Goal: Task Accomplishment & Management: Manage account settings

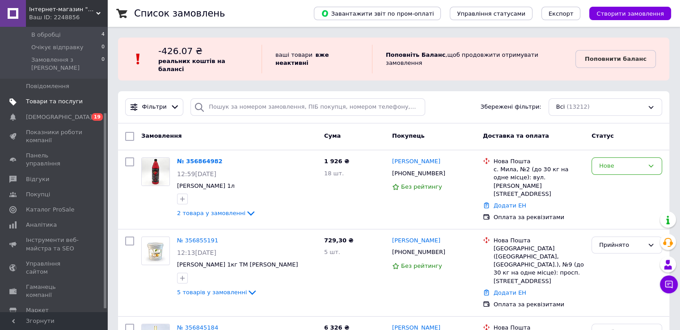
scroll to position [129, 0]
click at [35, 314] on link "Налаштування" at bounding box center [55, 321] width 110 height 15
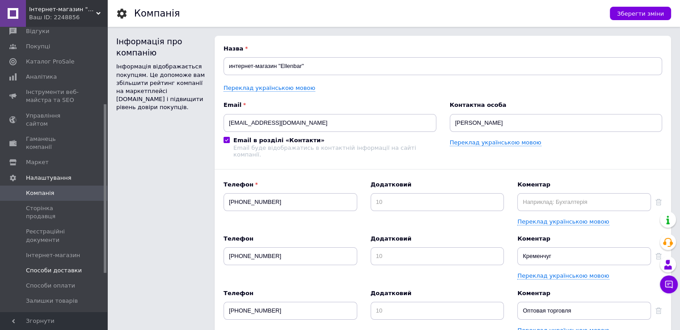
click at [64, 266] on span "Способи доставки" at bounding box center [54, 270] width 56 height 8
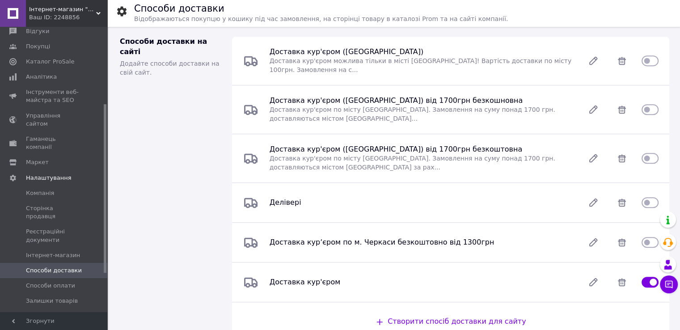
scroll to position [402, 0]
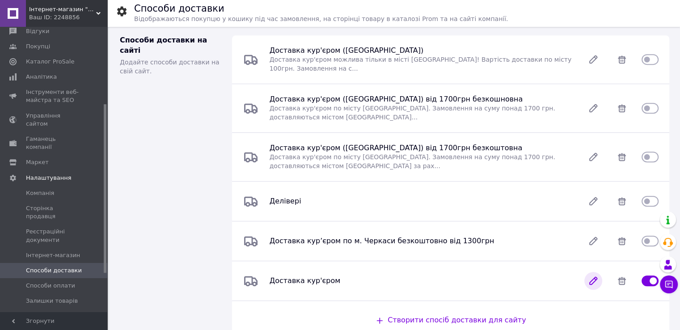
click at [590, 272] on icon at bounding box center [593, 281] width 18 height 18
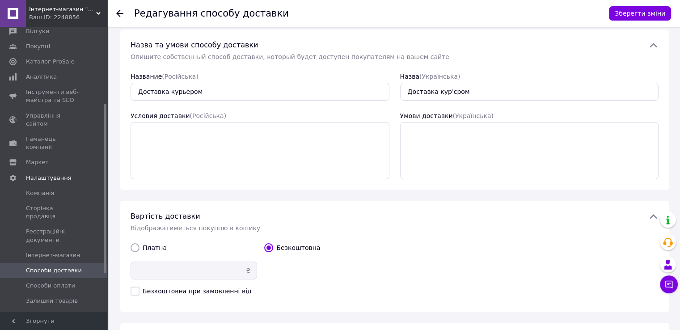
scroll to position [89, 0]
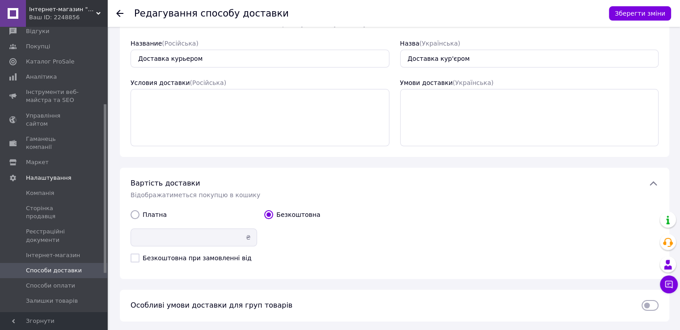
click at [137, 213] on input "Платна" at bounding box center [134, 214] width 9 height 9
radio input "true"
click at [120, 10] on use at bounding box center [119, 13] width 7 height 7
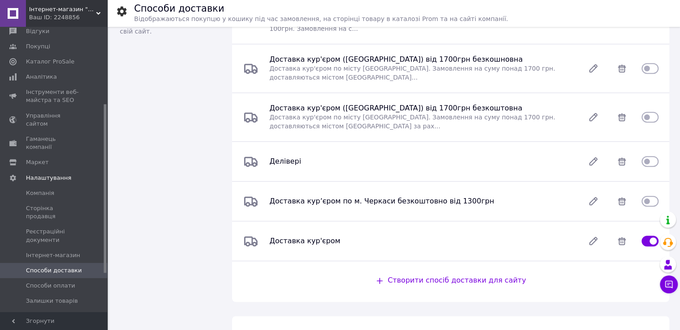
scroll to position [459, 0]
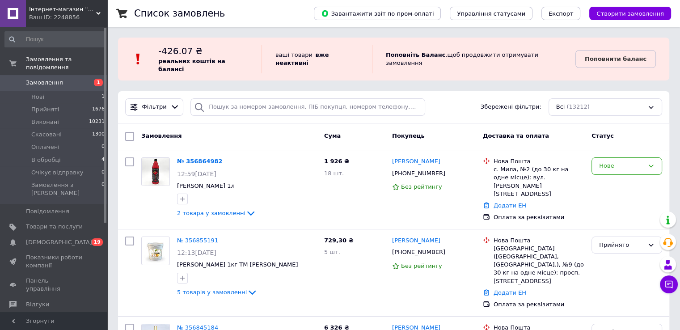
click at [98, 13] on icon at bounding box center [98, 13] width 4 height 4
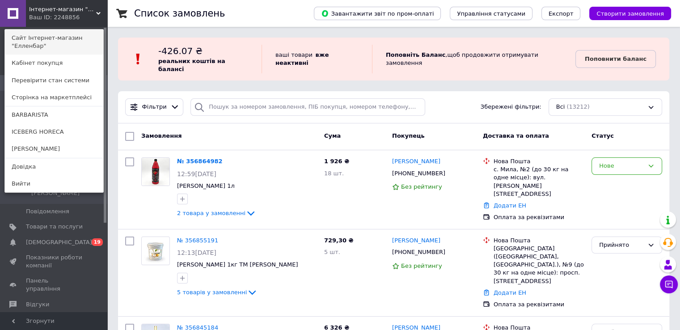
click at [63, 45] on link "Сайт Інтернет-магазин "Елленбар"" at bounding box center [54, 41] width 98 height 25
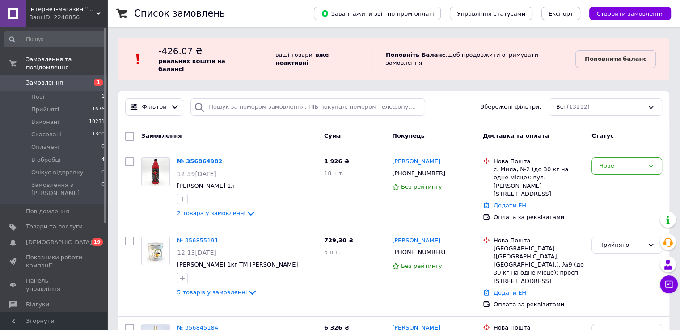
click at [61, 75] on link "Замовлення 1" at bounding box center [55, 82] width 110 height 15
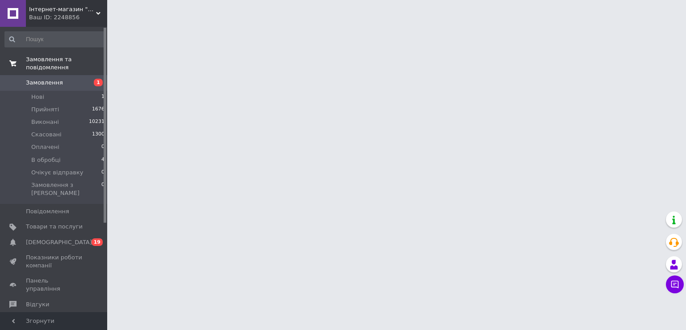
click at [58, 60] on span "Замовлення та повідомлення" at bounding box center [66, 63] width 81 height 16
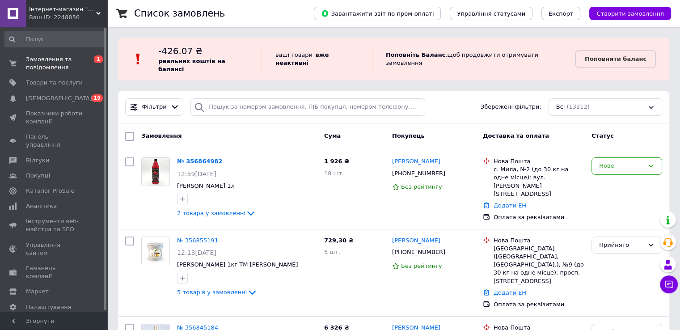
click at [178, 52] on span "-426.07 ₴" at bounding box center [180, 51] width 44 height 11
click at [49, 264] on span "Гаманець компанії" at bounding box center [54, 272] width 57 height 16
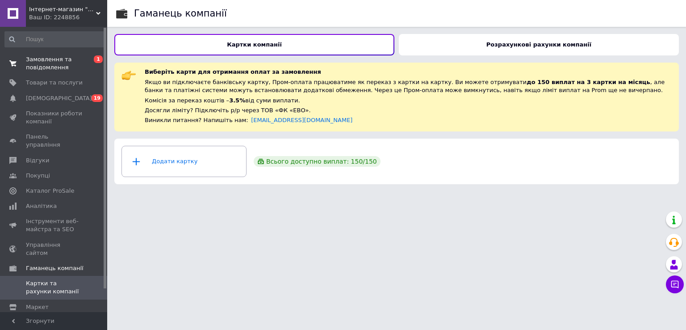
click at [59, 67] on span "Замовлення та повідомлення" at bounding box center [54, 63] width 57 height 16
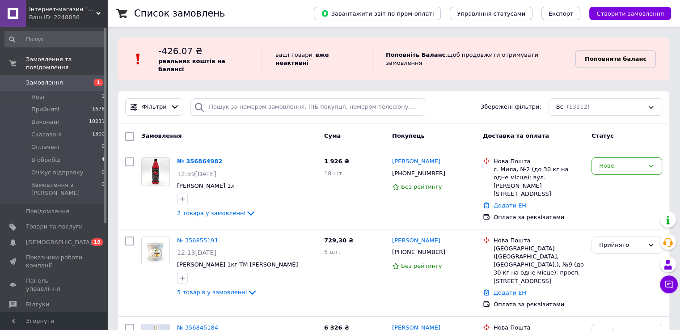
click at [605, 55] on b "Поповнити баланс" at bounding box center [616, 58] width 62 height 7
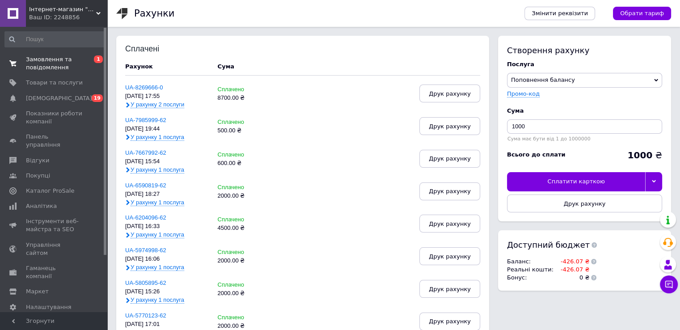
click at [37, 62] on span "Замовлення та повідомлення" at bounding box center [54, 63] width 57 height 16
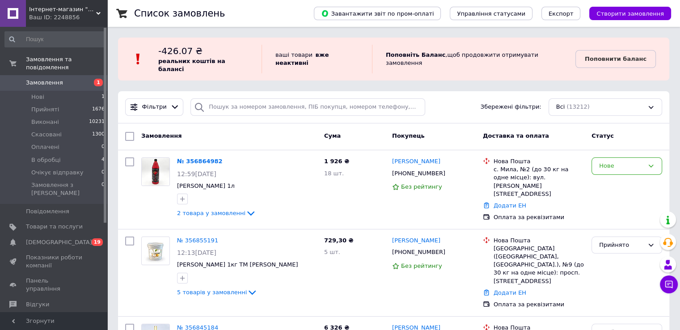
click at [84, 12] on span "Інтернет-магазин "Елленбар"" at bounding box center [62, 9] width 67 height 8
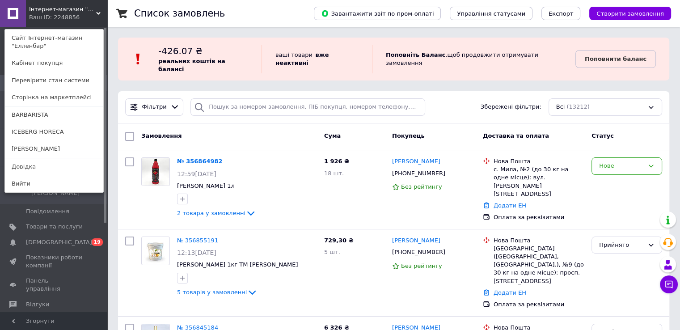
drag, startPoint x: 70, startPoint y: 13, endPoint x: 141, endPoint y: 172, distance: 174.1
click at [70, 13] on span "Інтернет-магазин "Елленбар"" at bounding box center [62, 9] width 67 height 8
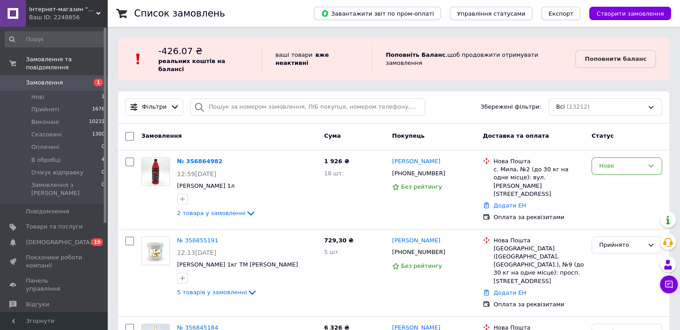
click at [80, 11] on span "Інтернет-магазин "Елленбар"" at bounding box center [62, 9] width 67 height 8
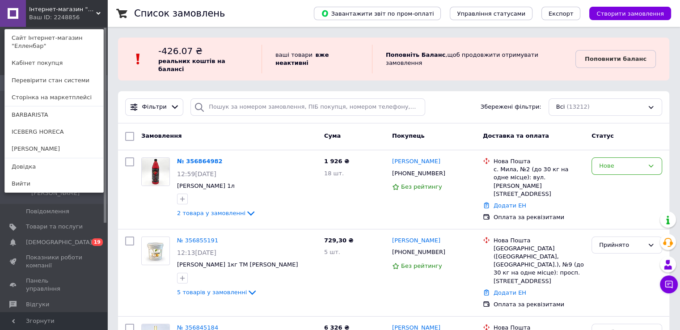
click at [82, 5] on span "Інтернет-магазин "Елленбар"" at bounding box center [62, 9] width 67 height 8
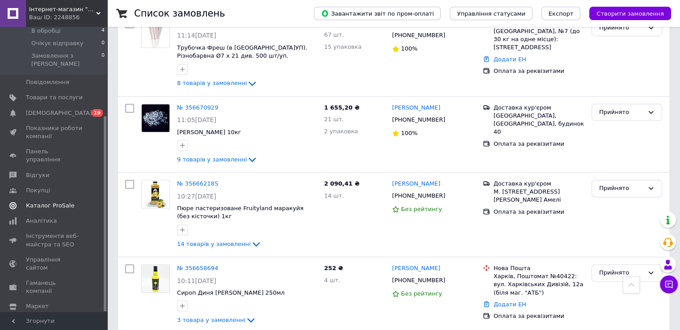
scroll to position [670, 0]
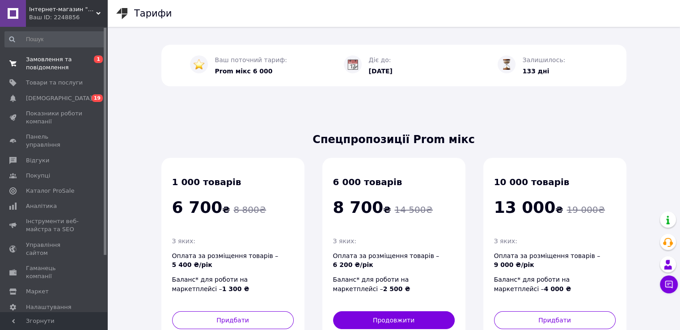
click at [40, 64] on span "Замовлення та повідомлення" at bounding box center [54, 63] width 57 height 16
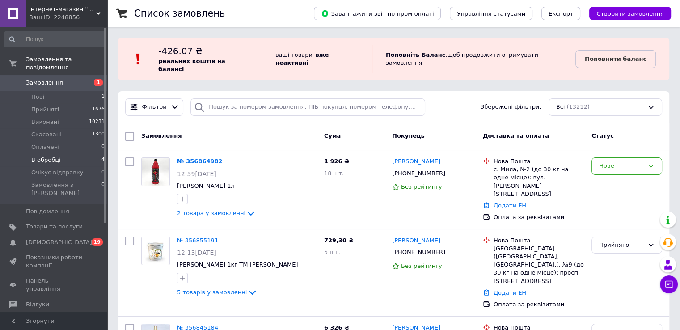
click at [80, 154] on li "В обробці 4" at bounding box center [55, 160] width 110 height 13
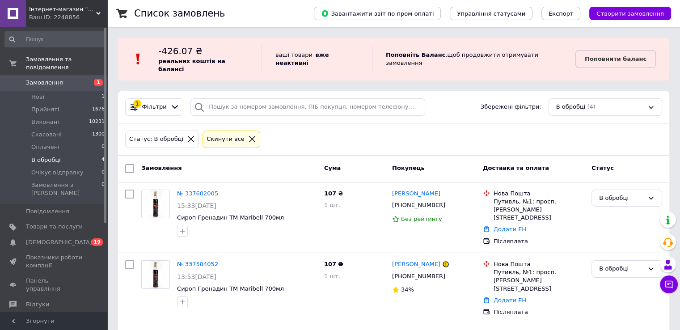
click at [60, 79] on span "Замовлення" at bounding box center [54, 83] width 57 height 8
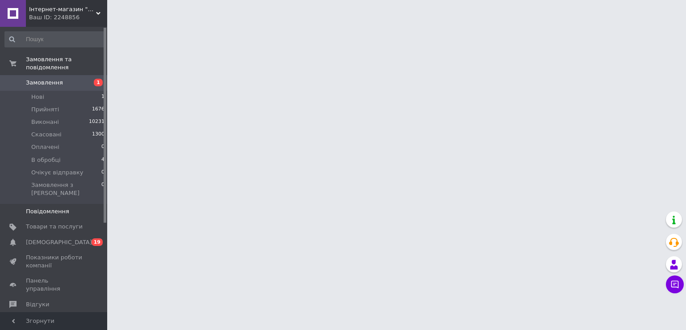
click at [59, 204] on link "Повідомлення 0" at bounding box center [55, 211] width 110 height 15
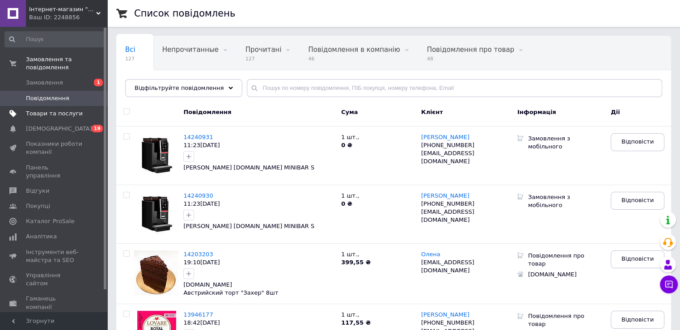
click at [60, 109] on span "Товари та послуги" at bounding box center [54, 113] width 57 height 8
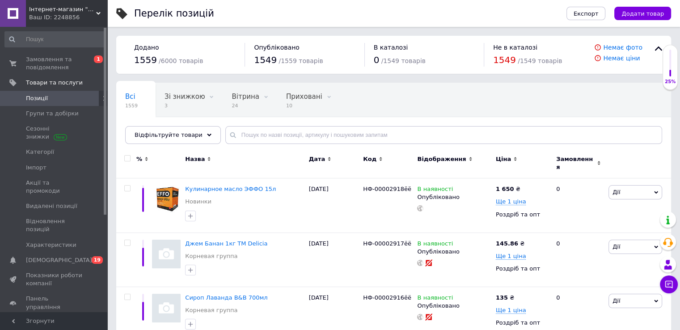
click at [66, 15] on div "Ваш ID: 2248856" at bounding box center [68, 17] width 78 height 8
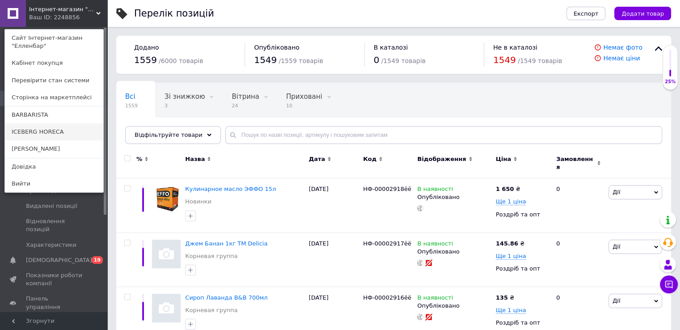
click at [46, 127] on link "ICEBERG HORECA" at bounding box center [54, 131] width 98 height 17
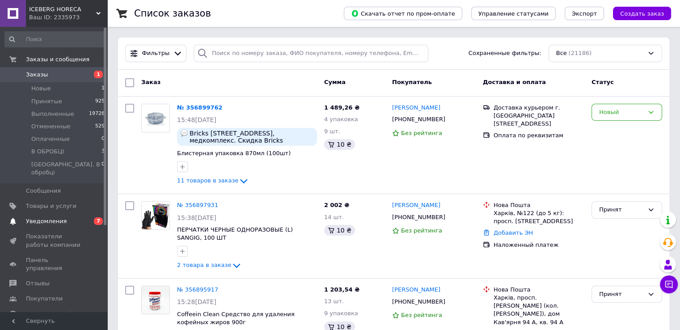
click at [59, 217] on span "Уведомления" at bounding box center [46, 221] width 41 height 8
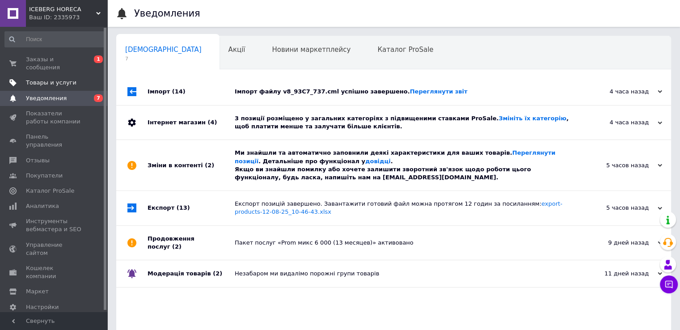
click at [57, 79] on span "Товары и услуги" at bounding box center [51, 83] width 51 height 8
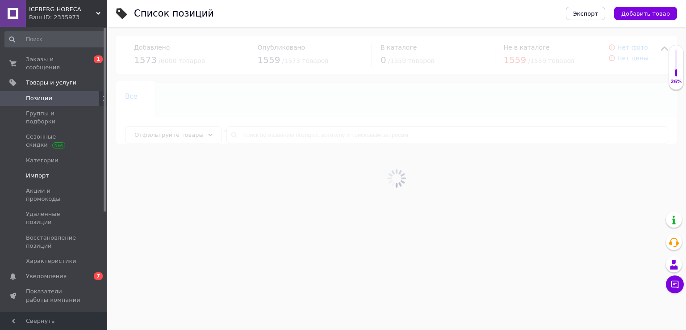
click at [42, 172] on span "Импорт" at bounding box center [37, 176] width 23 height 8
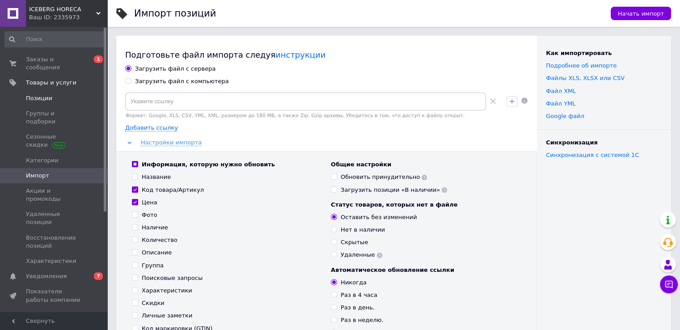
click at [49, 94] on span "Позиции" at bounding box center [39, 98] width 26 height 8
